Goal: Task Accomplishment & Management: Manage account settings

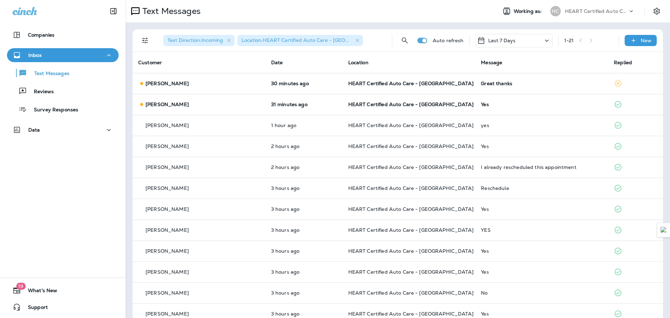
click at [438, 42] on p "Auto refresh" at bounding box center [448, 41] width 31 height 6
click at [405, 39] on icon "Search Messages" at bounding box center [405, 40] width 8 height 8
click at [384, 39] on input "text" at bounding box center [384, 40] width 62 height 18
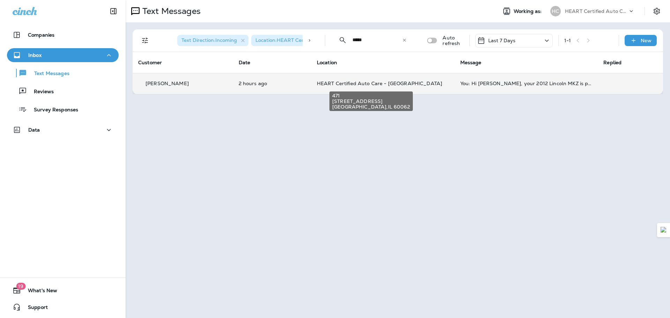
type input "*****"
click at [402, 82] on span "HEART Certified Auto Care - [GEOGRAPHIC_DATA]" at bounding box center [379, 83] width 125 height 6
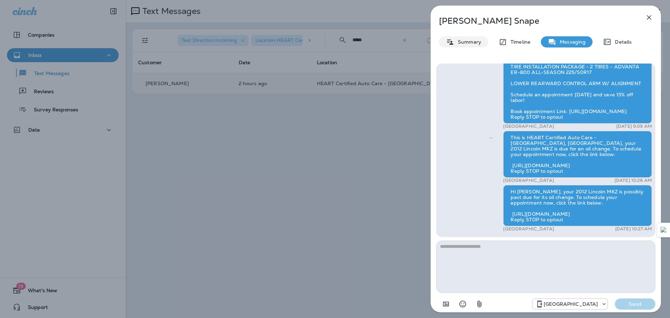
click at [459, 40] on p "Summary" at bounding box center [467, 42] width 27 height 6
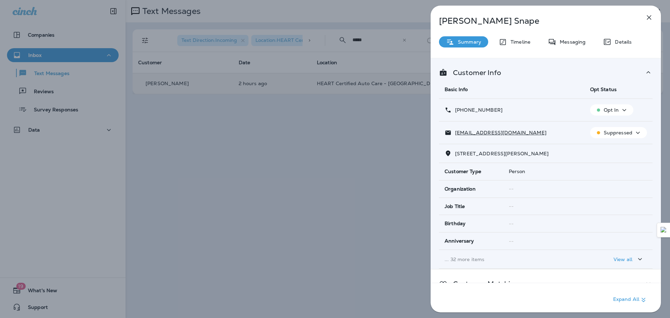
click at [613, 111] on p "Opt In" at bounding box center [611, 110] width 15 height 6
click at [608, 127] on p "Opt out" at bounding box center [607, 127] width 19 height 6
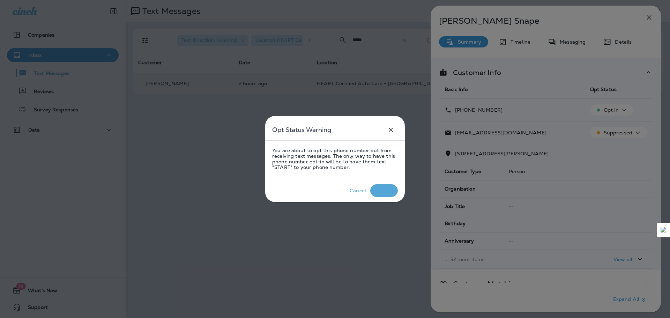
click at [390, 187] on p "Confirm" at bounding box center [384, 190] width 22 height 8
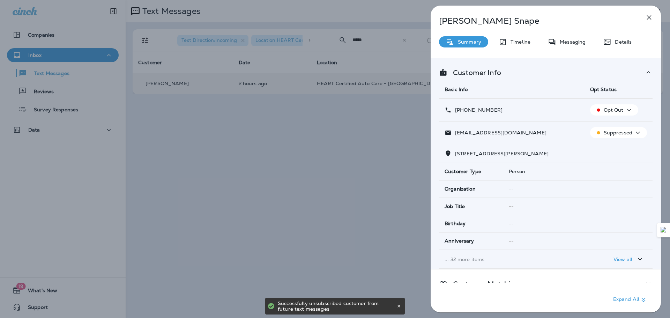
click at [628, 131] on p "Suppressed" at bounding box center [618, 133] width 29 height 6
click at [629, 149] on p "Unsubscribe" at bounding box center [619, 150] width 30 height 6
click at [650, 17] on icon "button" at bounding box center [649, 17] width 5 height 5
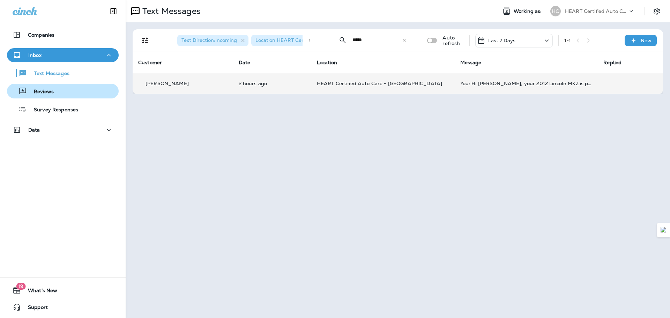
click at [57, 90] on div "Reviews" at bounding box center [63, 91] width 106 height 10
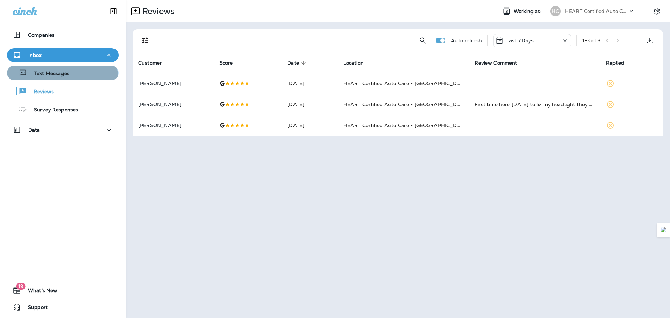
click at [61, 80] on button "Text Messages" at bounding box center [63, 73] width 112 height 15
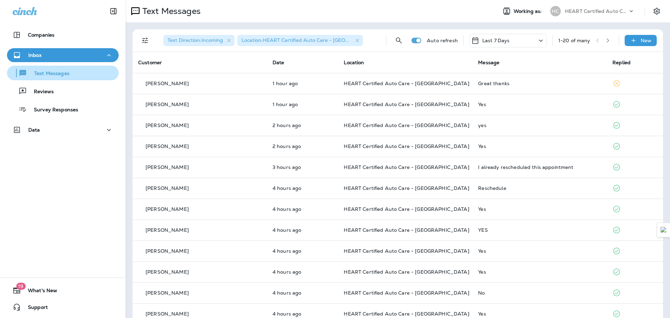
click at [80, 76] on div "Text Messages" at bounding box center [63, 73] width 106 height 10
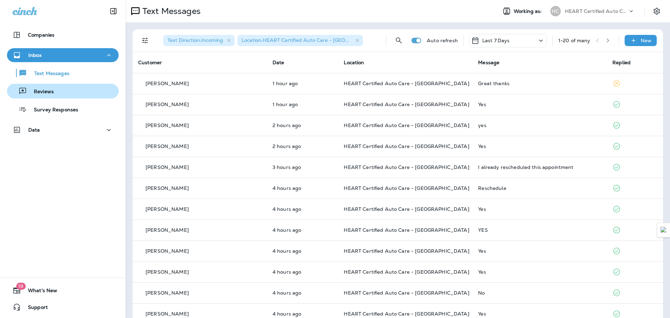
click at [77, 86] on div "Reviews" at bounding box center [63, 91] width 106 height 10
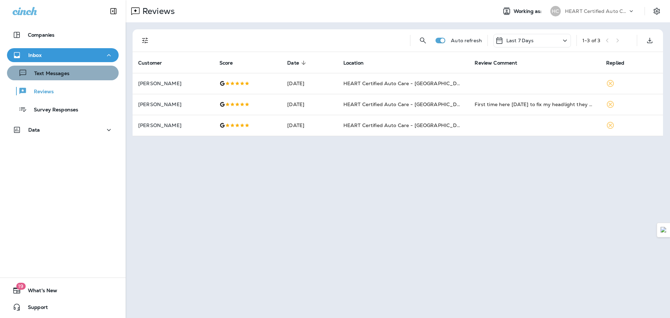
click at [72, 77] on div "Text Messages" at bounding box center [63, 73] width 106 height 10
